Goal: Information Seeking & Learning: Learn about a topic

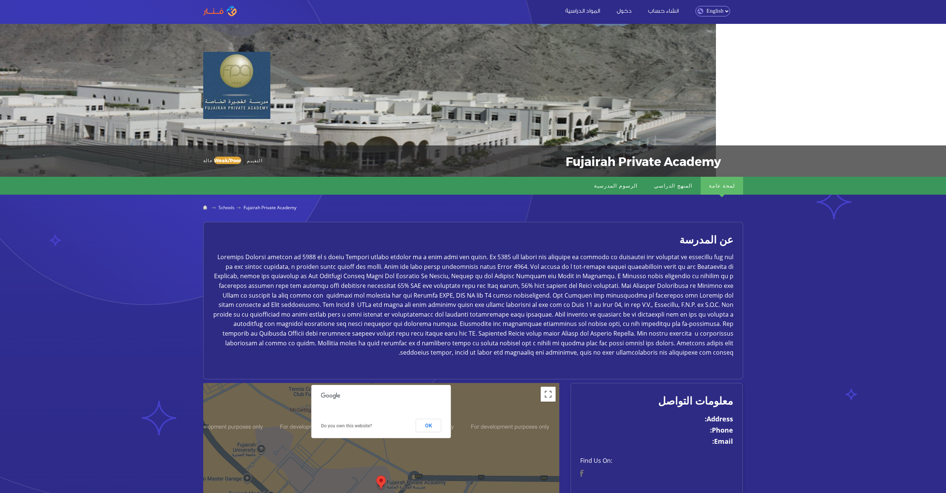
click at [721, 12] on select "English Arabic" at bounding box center [713, 11] width 35 height 10
click at [696, 6] on select "English Arabic" at bounding box center [713, 11] width 35 height 10
click at [726, 12] on select "English Arabic" at bounding box center [713, 11] width 35 height 10
select select "ar"
click at [696, 6] on select "English Arabic" at bounding box center [713, 11] width 35 height 10
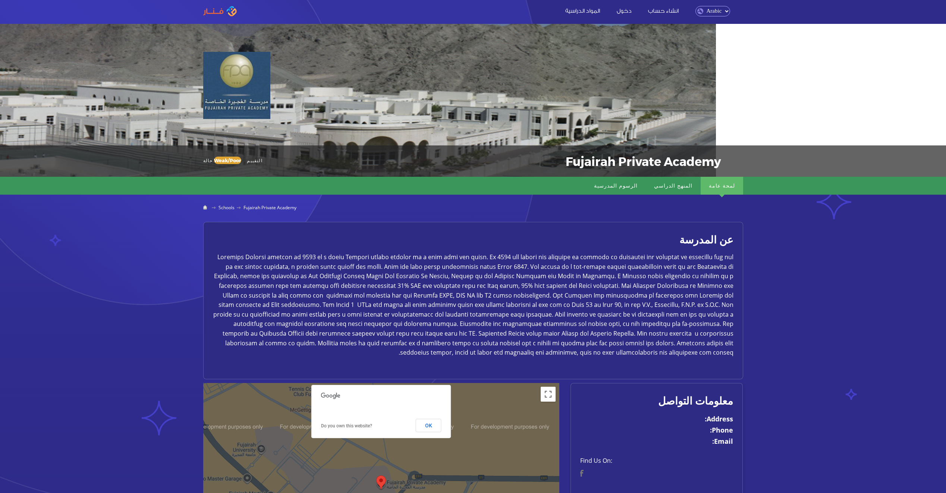
click at [720, 14] on select "English Arabic" at bounding box center [713, 11] width 35 height 10
select select "en"
click at [696, 6] on select "English Arabic" at bounding box center [713, 11] width 35 height 10
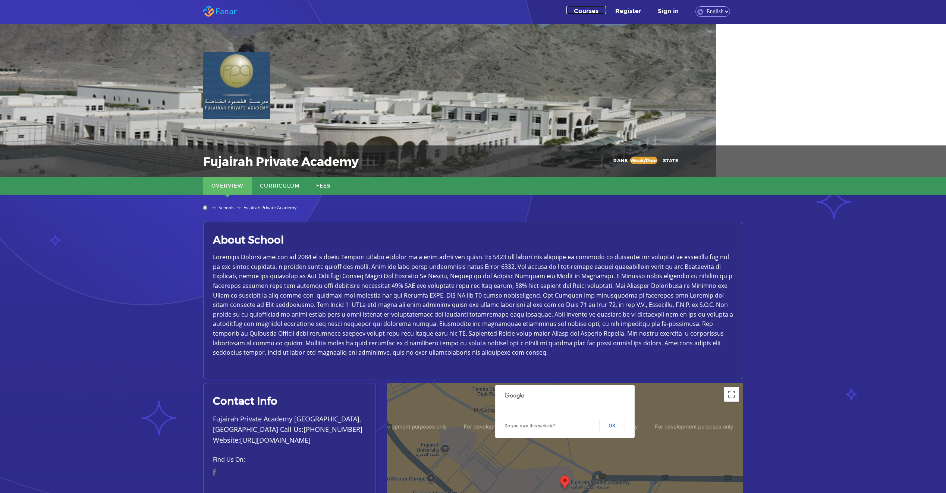
click at [596, 11] on link "Courses" at bounding box center [587, 10] width 40 height 8
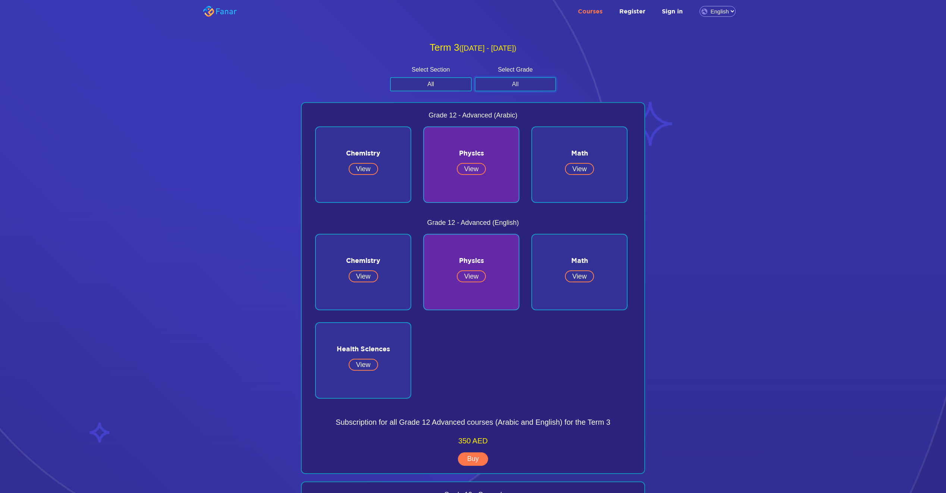
click at [516, 82] on select "All Grade 12 Grade 11 Grade 10 Grade 9" at bounding box center [516, 84] width 82 height 14
click at [444, 84] on select "All Advanced General" at bounding box center [431, 84] width 82 height 14
